Goal: Task Accomplishment & Management: Use online tool/utility

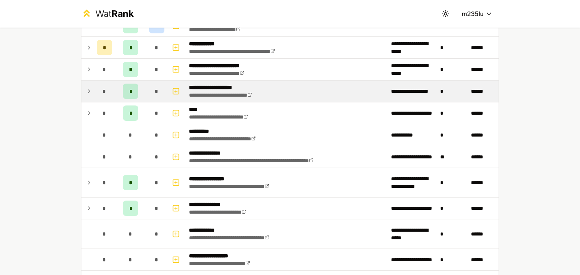
scroll to position [5, 0]
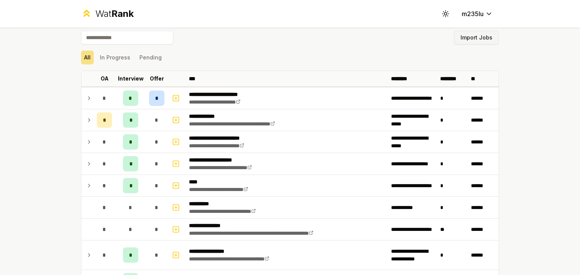
click at [480, 37] on button "Import Jobs" at bounding box center [476, 38] width 45 height 14
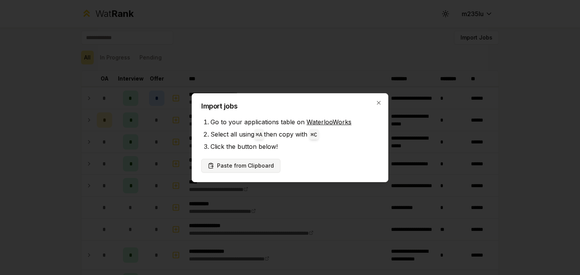
click at [257, 167] on button "Paste from Clipboard" at bounding box center [240, 166] width 79 height 14
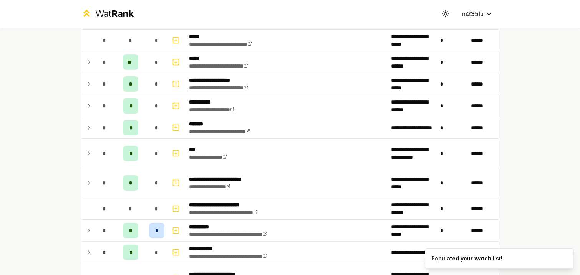
scroll to position [608, 0]
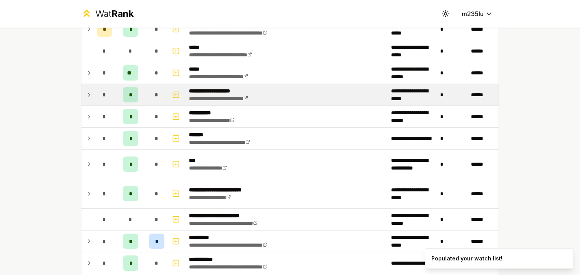
click at [86, 94] on td at bounding box center [87, 95] width 12 height 22
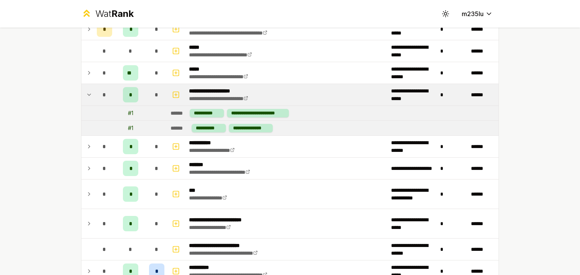
click at [86, 94] on icon at bounding box center [89, 94] width 6 height 9
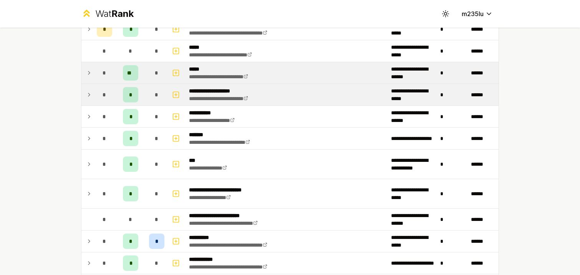
click at [92, 75] on td at bounding box center [87, 73] width 12 height 22
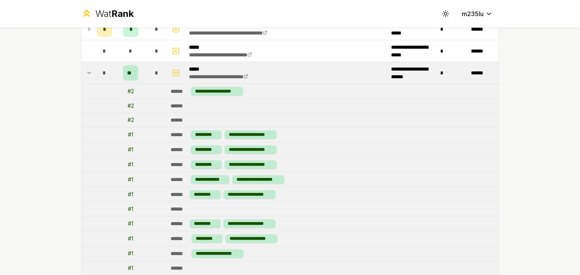
click at [91, 74] on icon at bounding box center [89, 72] width 6 height 9
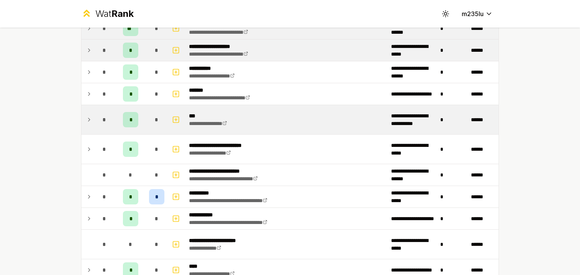
scroll to position [691, 0]
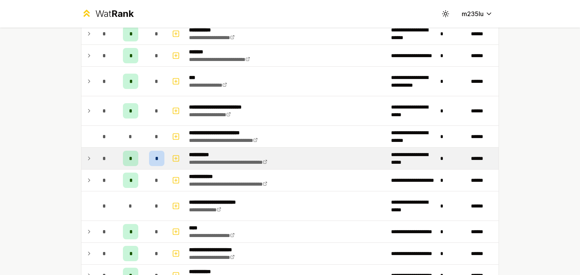
click at [88, 157] on icon at bounding box center [89, 158] width 6 height 9
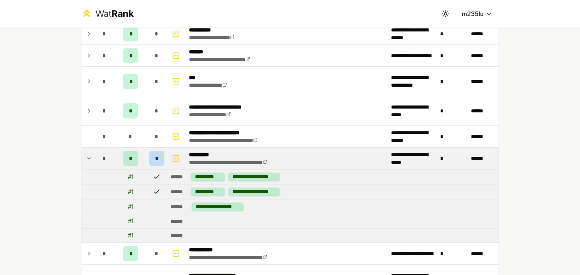
click at [88, 157] on icon at bounding box center [89, 158] width 6 height 9
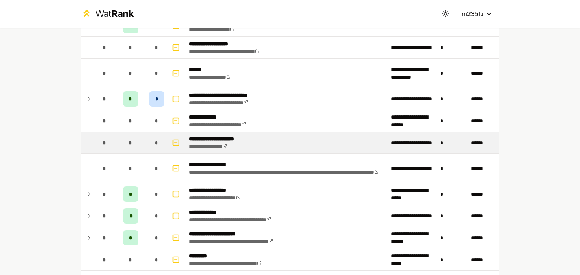
scroll to position [1004, 0]
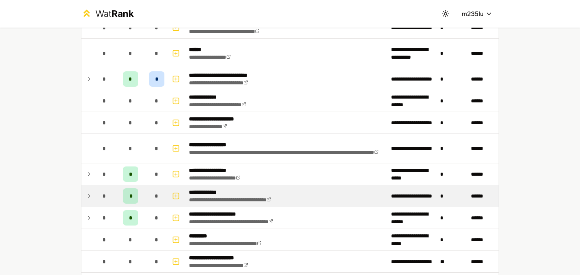
click at [88, 196] on icon at bounding box center [89, 196] width 6 height 9
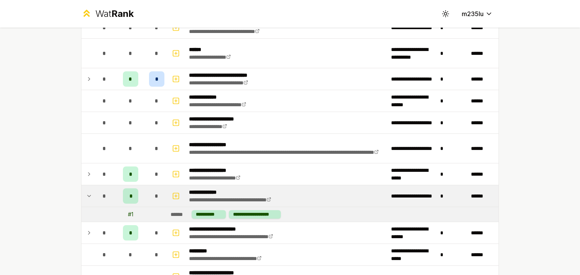
click at [88, 196] on icon at bounding box center [89, 196] width 3 height 2
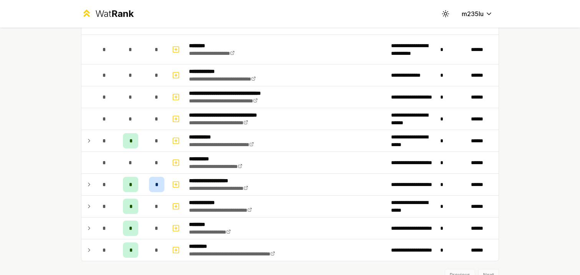
scroll to position [1316, 0]
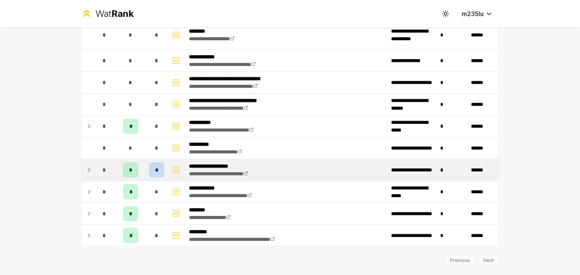
click at [90, 171] on icon at bounding box center [89, 169] width 6 height 9
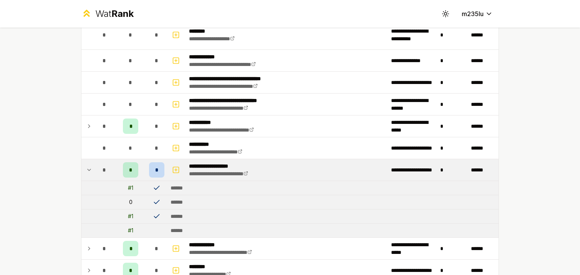
click at [90, 171] on icon at bounding box center [89, 169] width 6 height 9
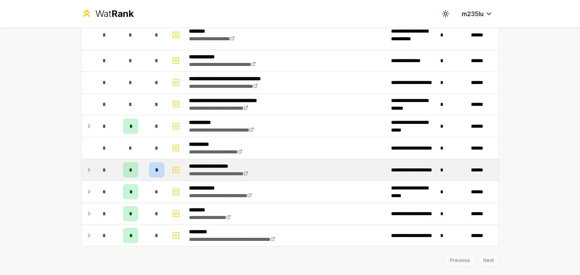
click at [92, 170] on td at bounding box center [87, 170] width 12 height 22
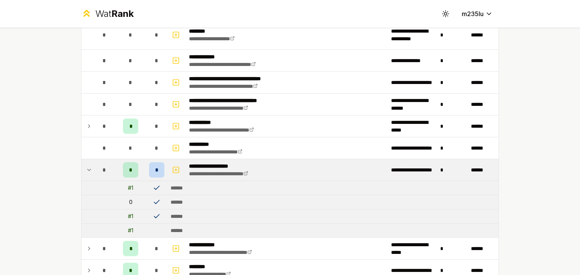
click at [93, 170] on td at bounding box center [87, 170] width 12 height 22
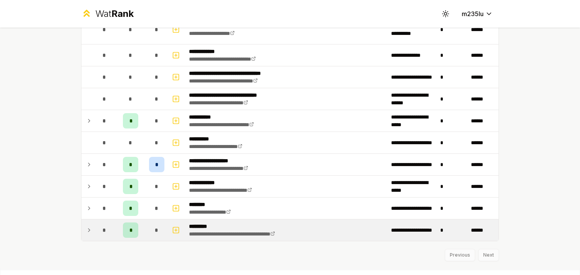
scroll to position [1335, 0]
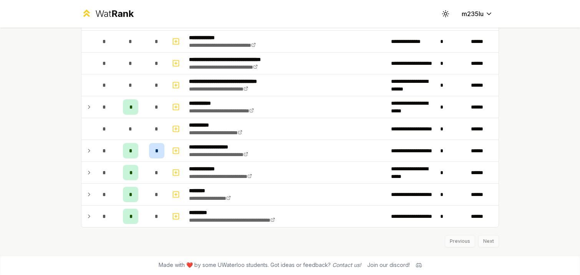
click at [492, 236] on div "Previous Next" at bounding box center [290, 238] width 418 height 20
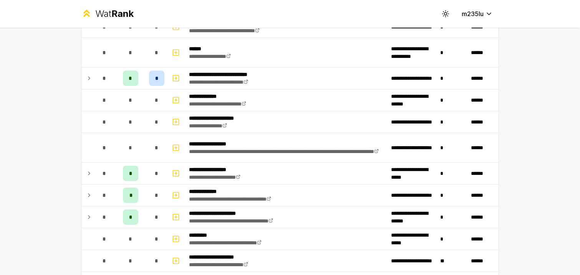
scroll to position [999, 0]
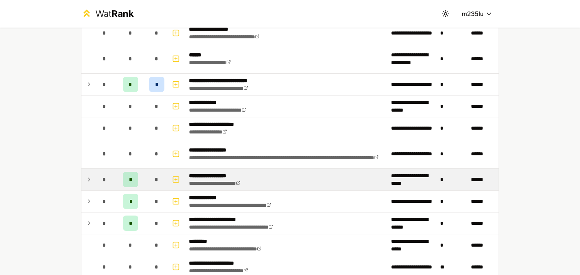
click at [88, 178] on icon at bounding box center [89, 179] width 2 height 3
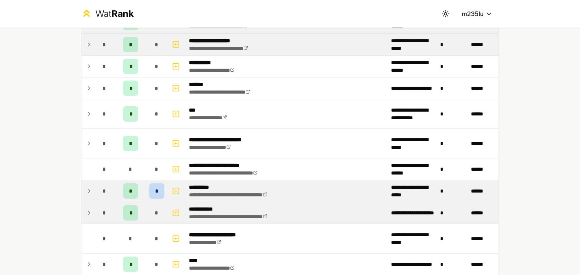
scroll to position [639, 0]
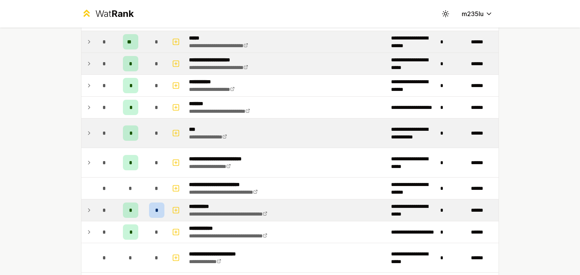
click at [89, 133] on icon at bounding box center [89, 133] width 2 height 3
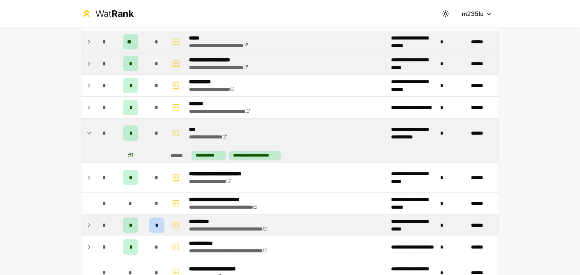
click at [89, 133] on icon at bounding box center [89, 133] width 3 height 2
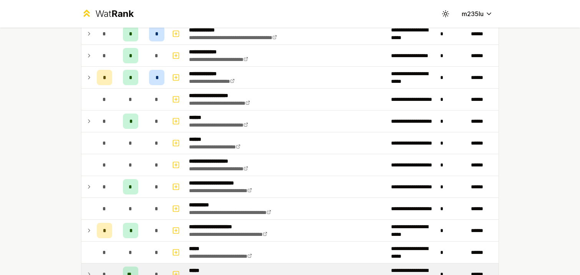
scroll to position [388, 0]
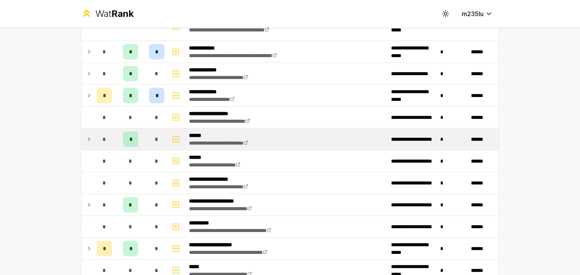
click at [94, 141] on td "*" at bounding box center [105, 140] width 22 height 22
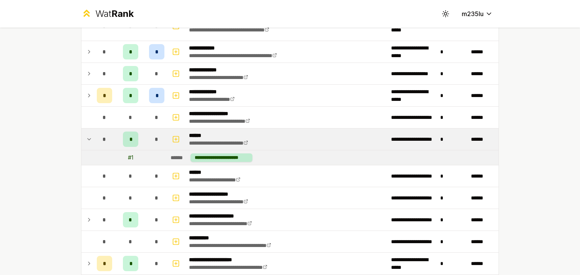
click at [94, 141] on td "*" at bounding box center [105, 140] width 22 height 22
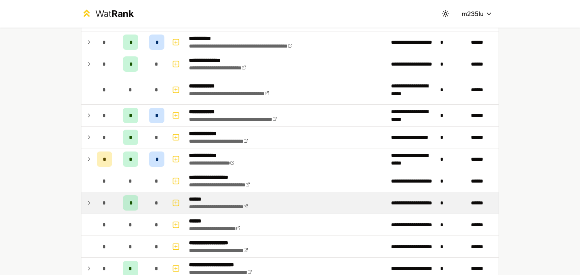
scroll to position [321, 0]
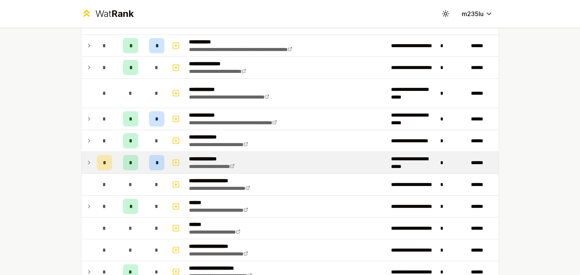
click at [87, 159] on icon at bounding box center [89, 162] width 6 height 9
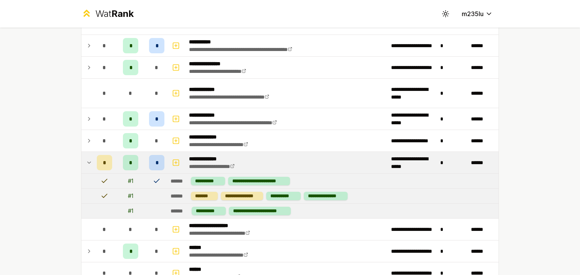
click at [88, 159] on icon at bounding box center [89, 162] width 6 height 9
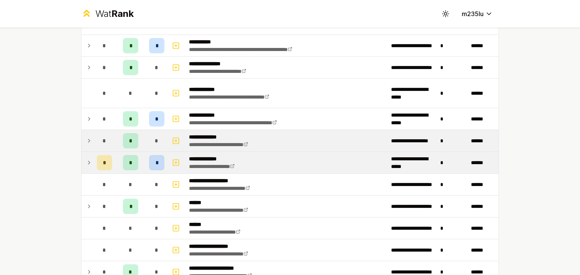
click at [88, 141] on icon at bounding box center [89, 140] width 6 height 9
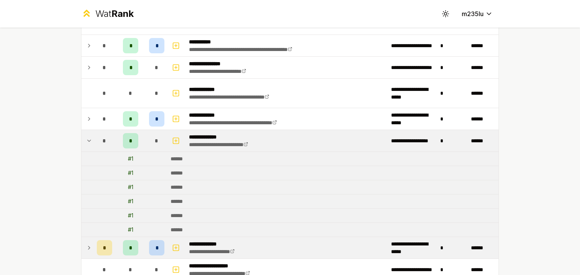
click at [88, 141] on icon at bounding box center [89, 140] width 6 height 9
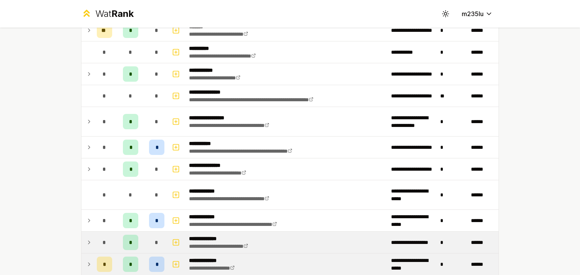
scroll to position [192, 0]
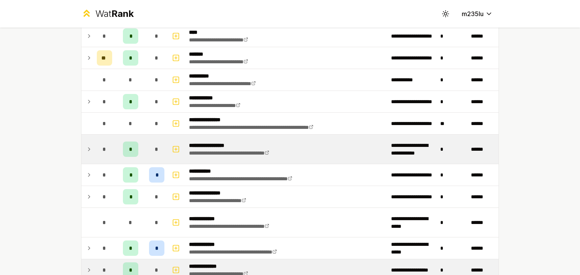
click at [89, 150] on icon at bounding box center [89, 149] width 2 height 3
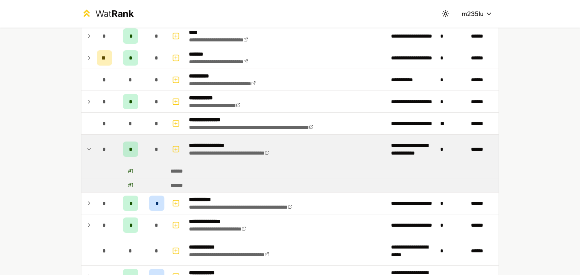
click at [89, 150] on icon at bounding box center [89, 150] width 3 height 2
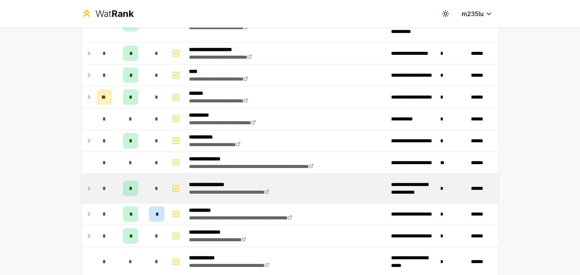
scroll to position [141, 0]
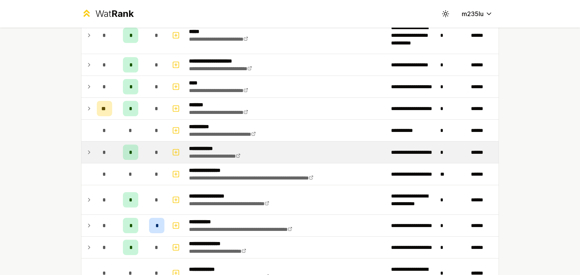
click at [88, 151] on icon at bounding box center [89, 152] width 6 height 9
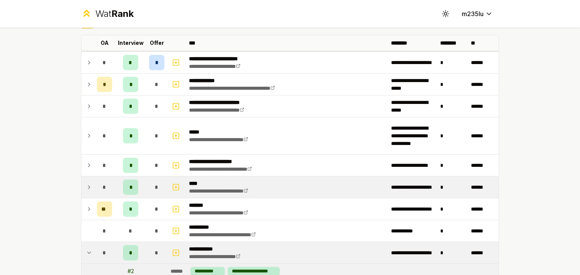
scroll to position [36, 0]
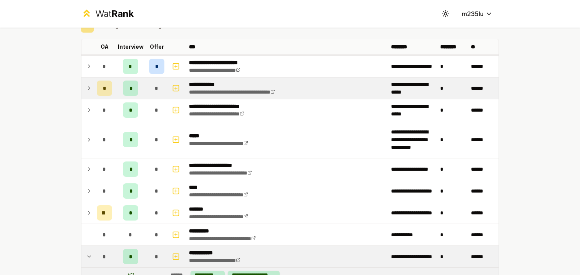
click at [90, 89] on icon at bounding box center [89, 88] width 6 height 9
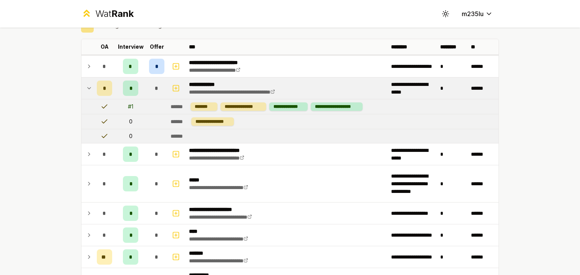
click at [90, 89] on icon at bounding box center [89, 88] width 6 height 9
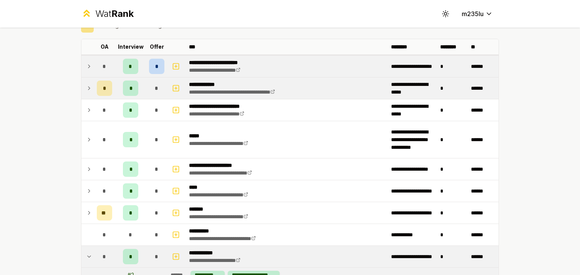
click at [91, 63] on icon at bounding box center [89, 66] width 6 height 9
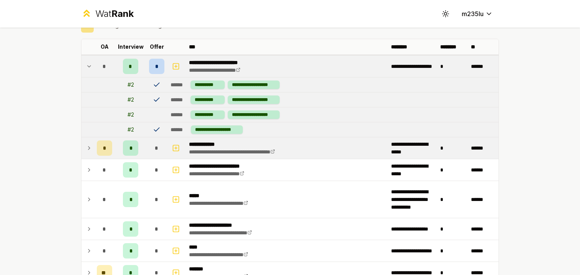
click at [91, 63] on icon at bounding box center [89, 66] width 6 height 9
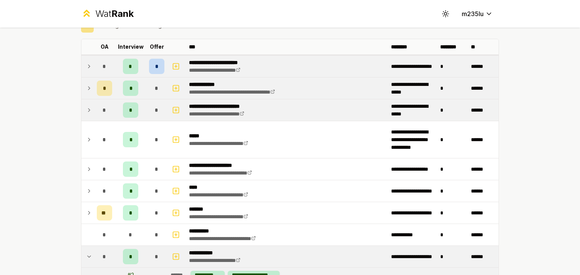
scroll to position [0, 0]
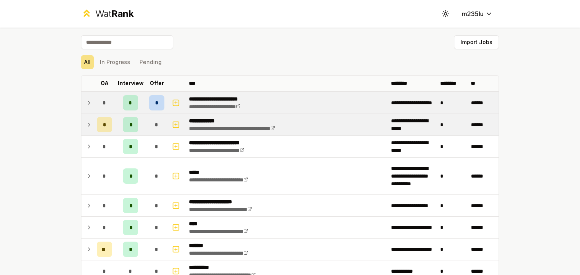
click at [88, 103] on icon at bounding box center [89, 102] width 6 height 9
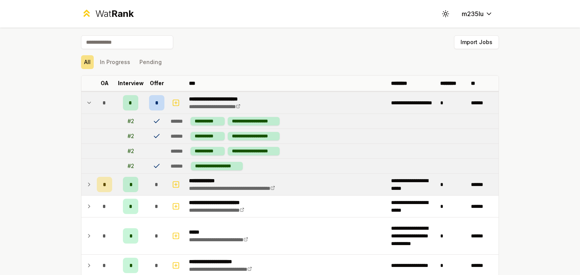
click at [88, 103] on icon at bounding box center [89, 102] width 6 height 9
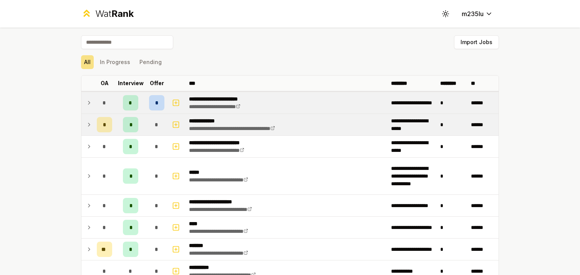
click at [85, 122] on td at bounding box center [87, 125] width 12 height 22
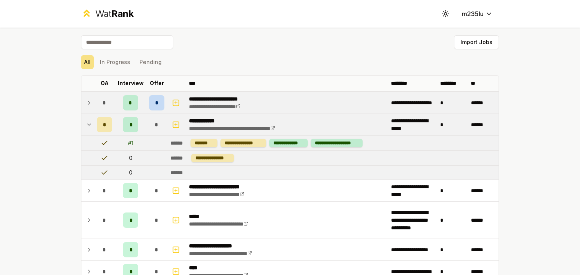
click at [89, 126] on icon at bounding box center [89, 124] width 6 height 9
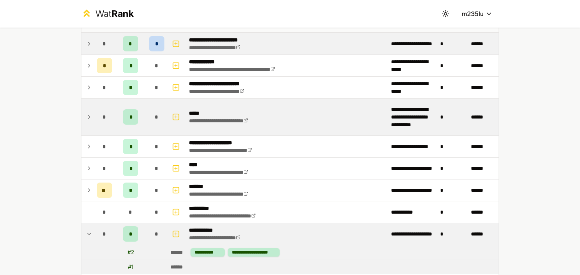
scroll to position [91, 0]
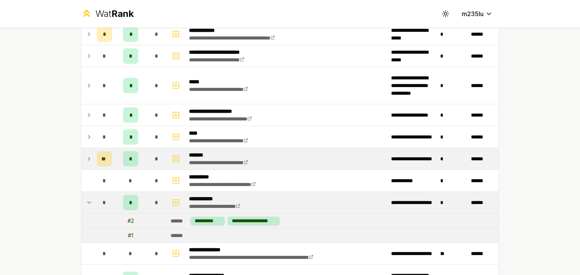
click at [88, 158] on icon at bounding box center [89, 158] width 6 height 9
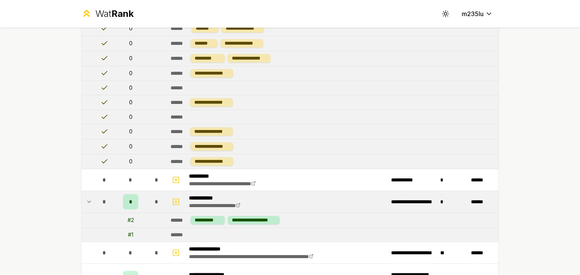
scroll to position [513, 0]
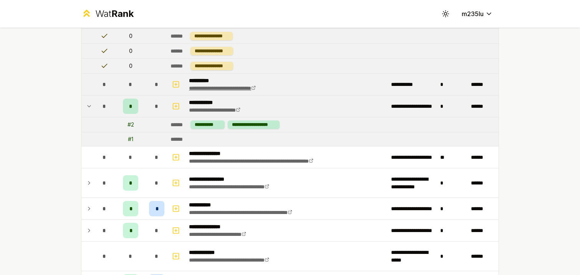
click at [243, 89] on link "**********" at bounding box center [222, 88] width 67 height 5
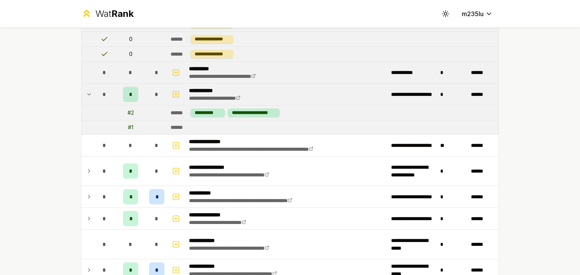
scroll to position [556, 0]
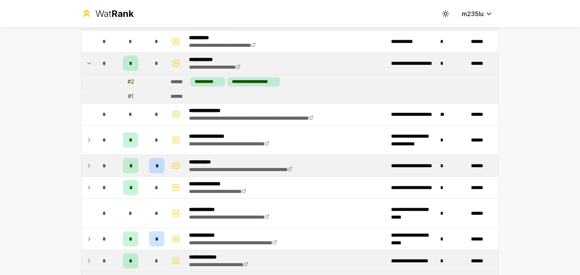
click at [87, 165] on icon at bounding box center [89, 165] width 6 height 9
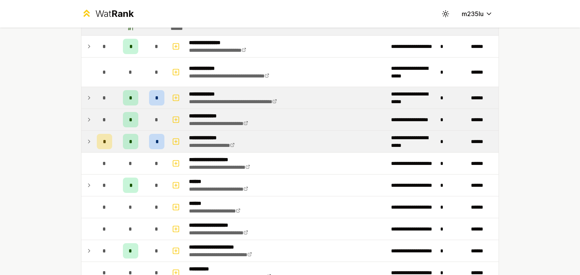
scroll to position [738, 0]
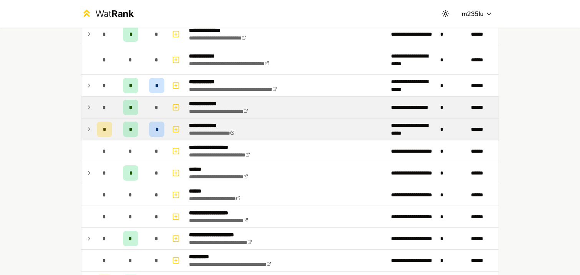
click at [89, 132] on icon at bounding box center [89, 129] width 6 height 9
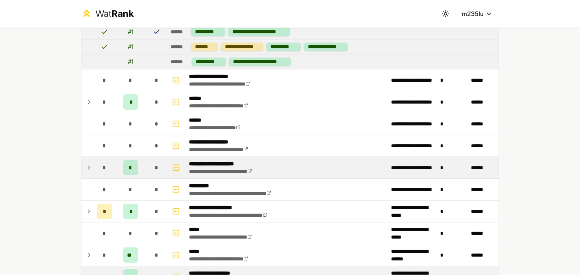
scroll to position [872, 0]
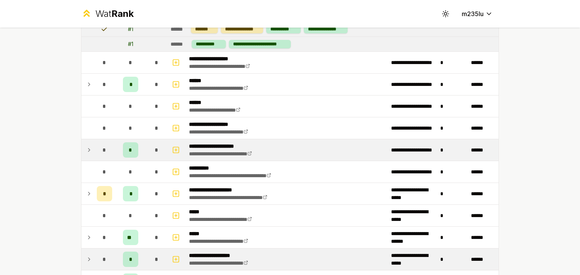
click at [89, 146] on icon at bounding box center [89, 150] width 6 height 9
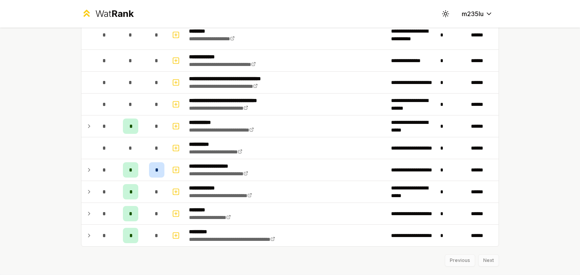
scroll to position [1893, 0]
